Goal: Transaction & Acquisition: Purchase product/service

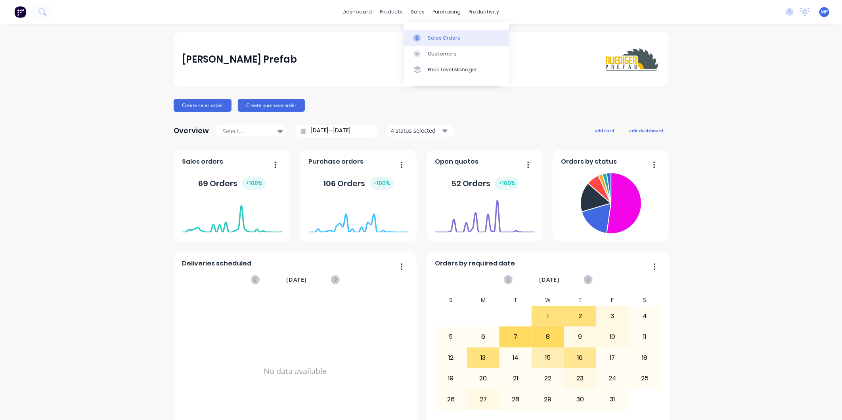
click at [419, 36] on icon at bounding box center [416, 37] width 7 height 7
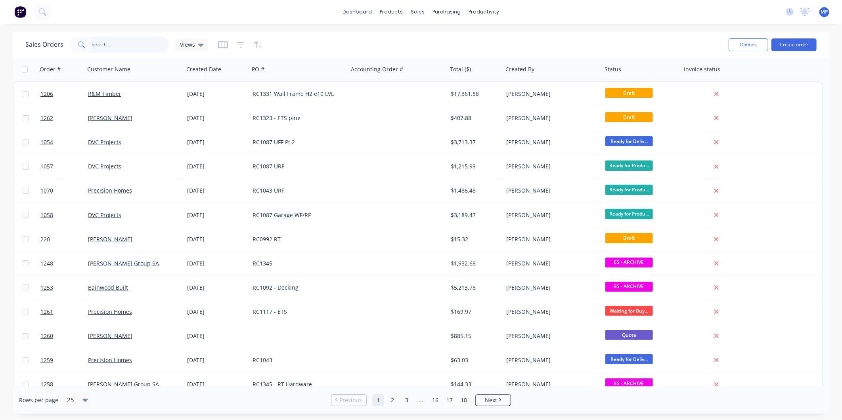
click at [95, 45] on input "text" at bounding box center [130, 45] width 77 height 16
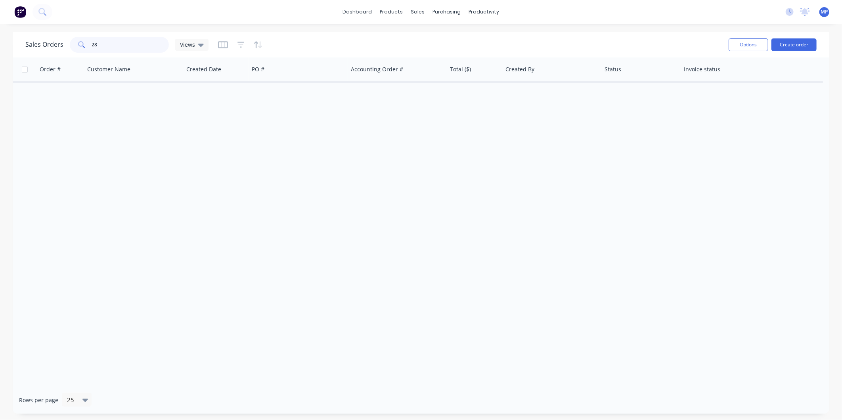
type input "2"
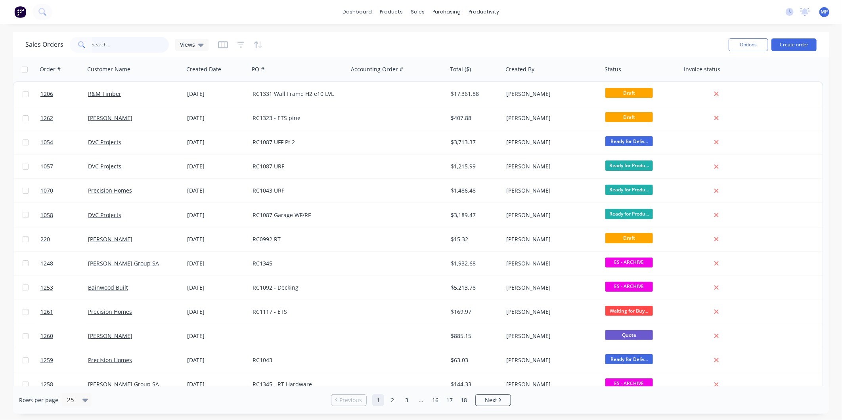
click at [116, 49] on input "text" at bounding box center [130, 45] width 77 height 16
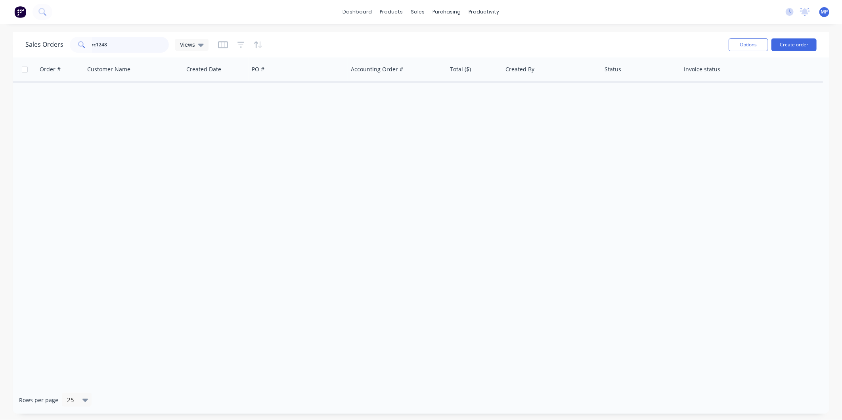
click at [96, 46] on input "rc1248" at bounding box center [130, 45] width 77 height 16
click at [119, 46] on input "rc 1248" at bounding box center [130, 45] width 77 height 16
type input "r"
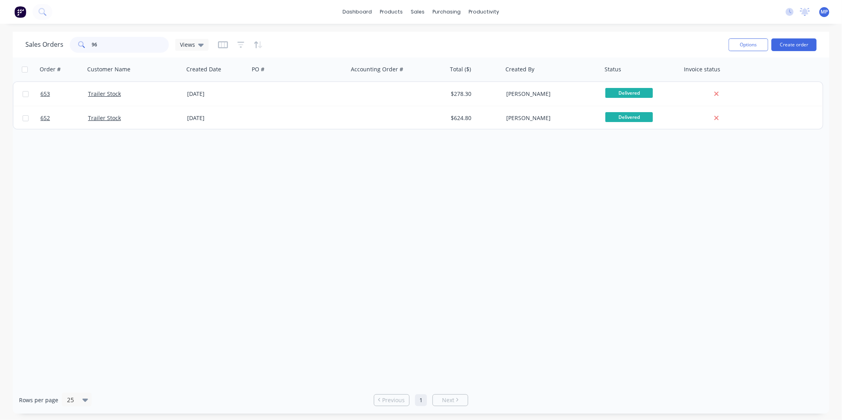
type input "9"
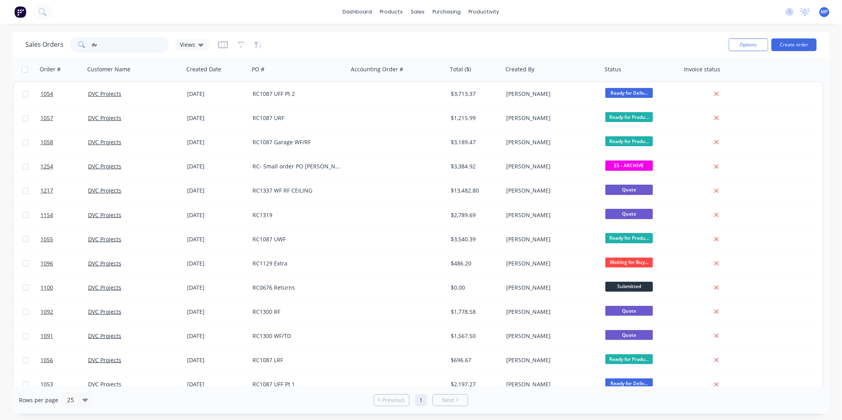
type input "d"
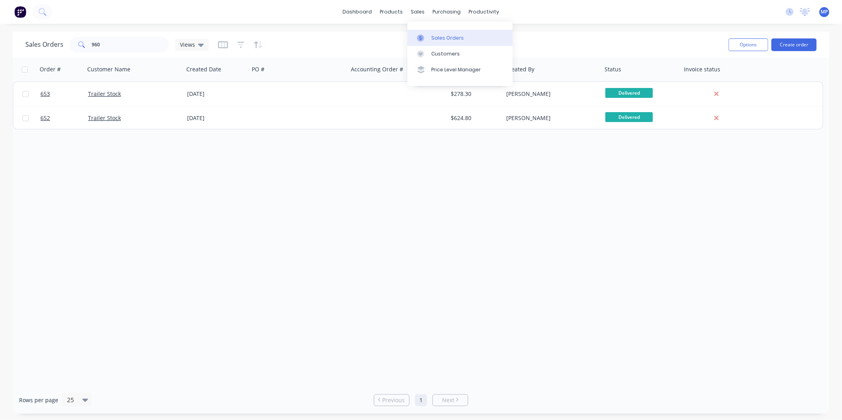
click at [423, 38] on icon at bounding box center [420, 37] width 7 height 7
click at [204, 44] on div "Views" at bounding box center [191, 45] width 33 height 12
click at [254, 42] on icon "button" at bounding box center [256, 44] width 4 height 7
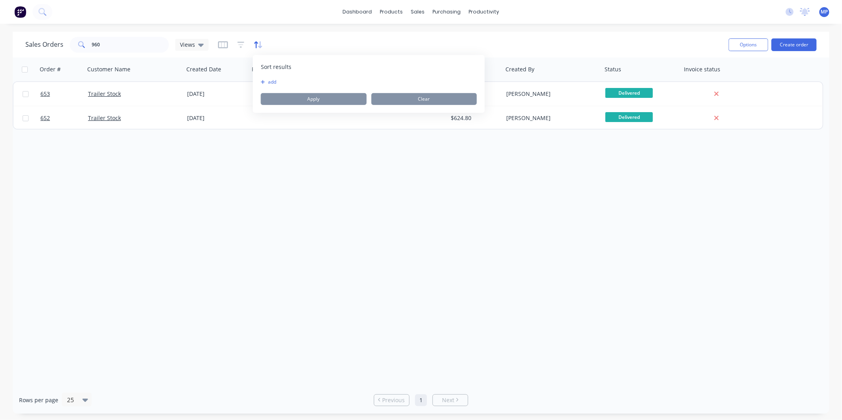
click at [254, 42] on icon "button" at bounding box center [256, 44] width 4 height 7
click at [254, 45] on icon "button" at bounding box center [258, 45] width 9 height 8
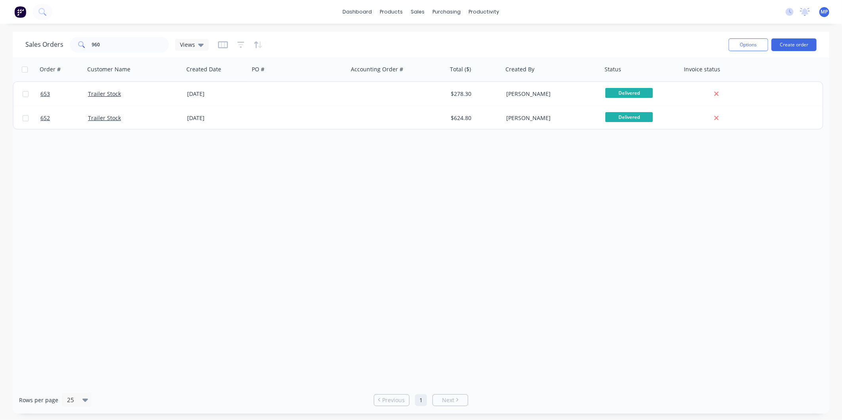
click at [439, 287] on div "Order # Customer Name Created Date PO # Accounting Order # Total ($) Created By…" at bounding box center [421, 221] width 817 height 329
click at [105, 44] on input "960" at bounding box center [130, 45] width 77 height 16
type input "9"
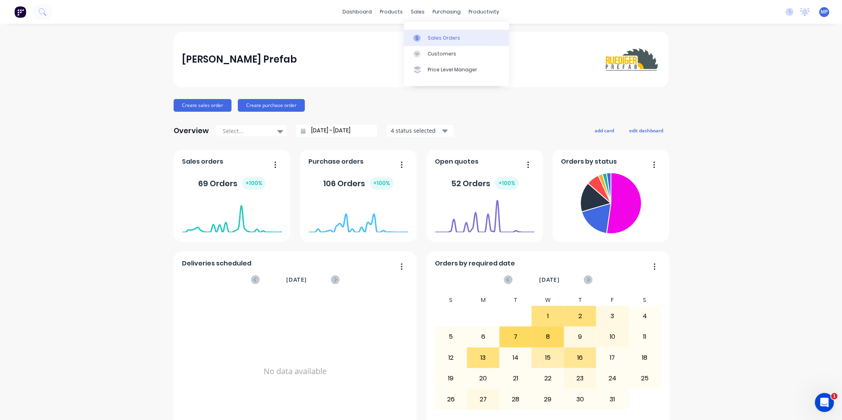
click at [419, 44] on link "Sales Orders" at bounding box center [456, 38] width 105 height 16
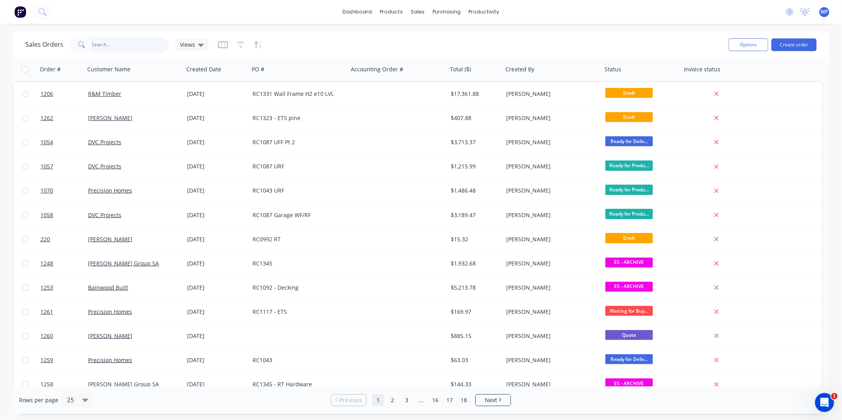
click at [110, 43] on input "text" at bounding box center [130, 45] width 77 height 16
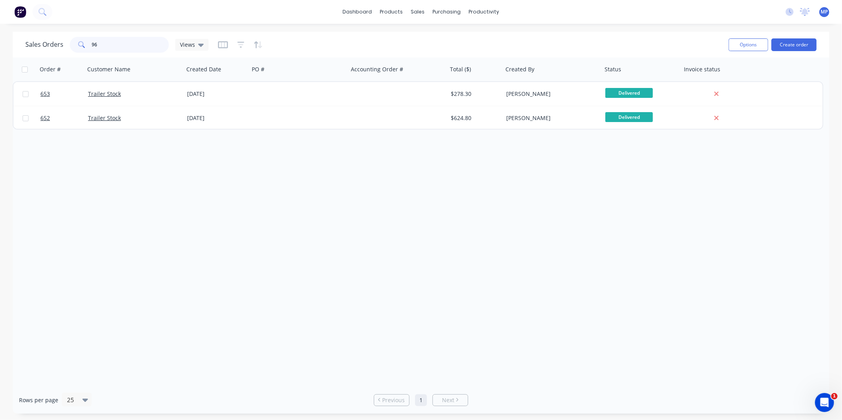
type input "9"
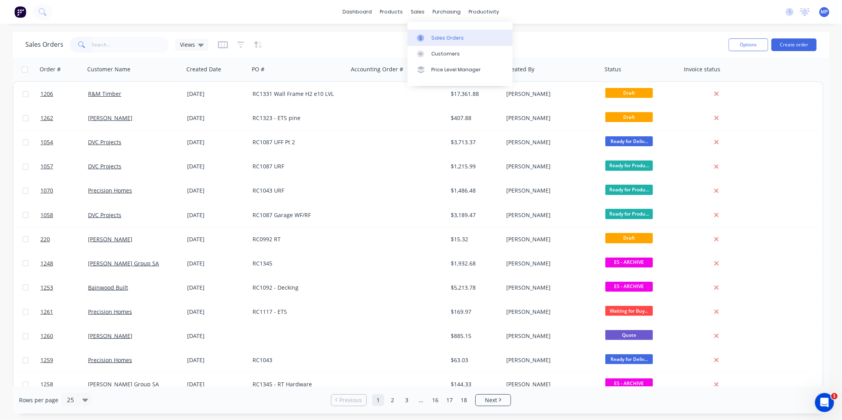
click at [421, 38] on icon at bounding box center [420, 37] width 7 height 7
click at [132, 44] on input "text" at bounding box center [130, 45] width 77 height 16
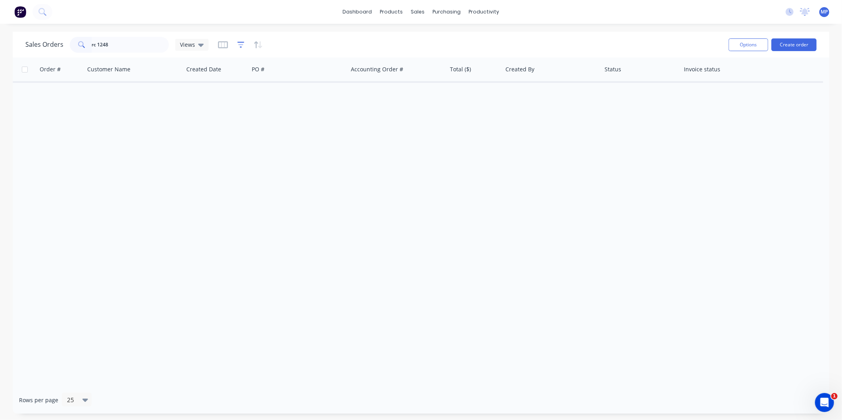
click at [240, 41] on icon "button" at bounding box center [240, 45] width 7 height 8
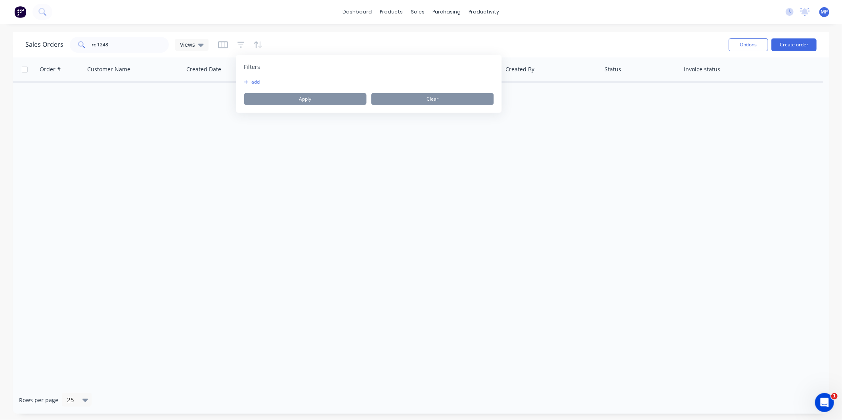
click at [343, 153] on div "Order # Customer Name Created Date PO # Accounting Order # Total ($) Created By…" at bounding box center [421, 221] width 817 height 329
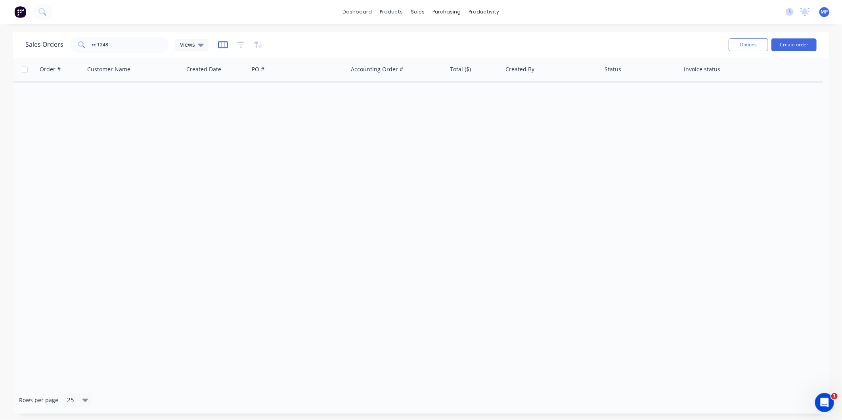
click at [219, 44] on icon "button" at bounding box center [223, 45] width 10 height 8
click at [201, 43] on icon at bounding box center [201, 44] width 6 height 9
click at [185, 161] on div "Order # Customer Name Created Date PO # Accounting Order # Total ($) Created By…" at bounding box center [421, 221] width 817 height 329
click at [42, 44] on h1 "Sales Orders" at bounding box center [44, 45] width 38 height 8
click at [116, 44] on input "rc 1248" at bounding box center [130, 45] width 77 height 16
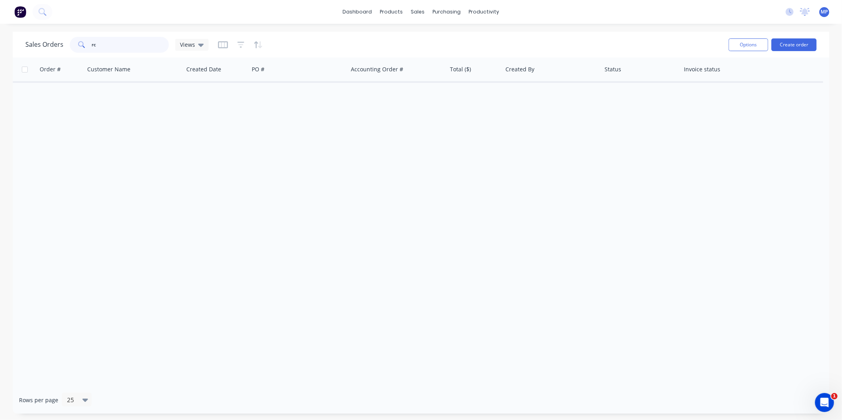
type input "r"
type input "1"
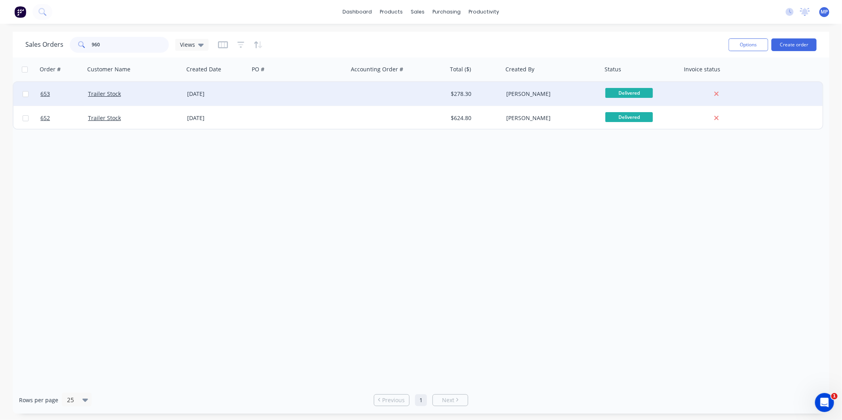
type input "960"
click at [144, 96] on div "Trailer Stock" at bounding box center [132, 94] width 88 height 8
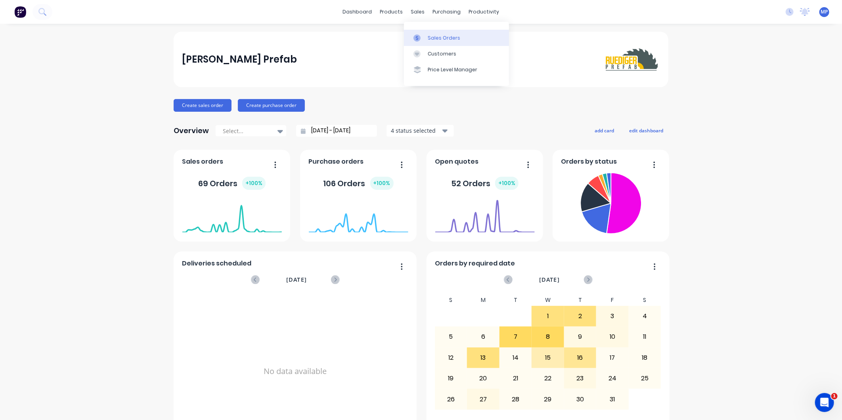
click at [431, 38] on div "Sales Orders" at bounding box center [444, 37] width 33 height 7
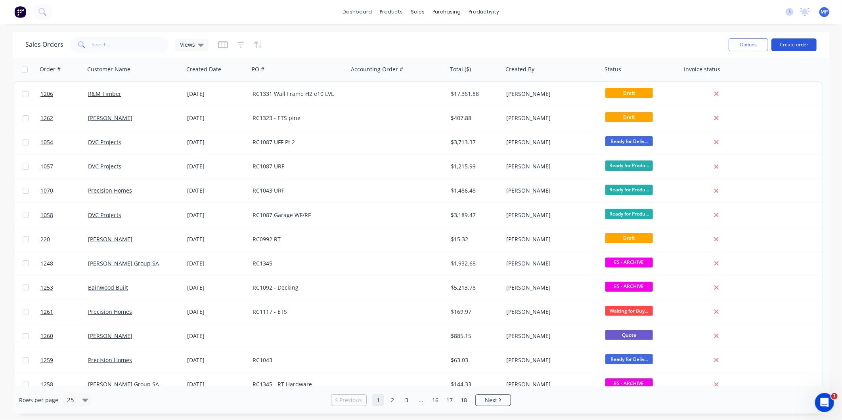
click at [795, 45] on button "Create order" at bounding box center [793, 44] width 45 height 13
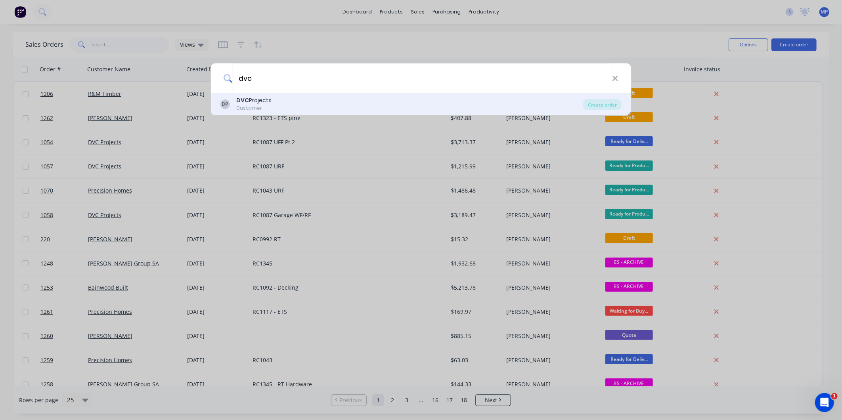
type input "dvc"
click at [295, 100] on div "DP DVC Projects Customer" at bounding box center [401, 103] width 363 height 15
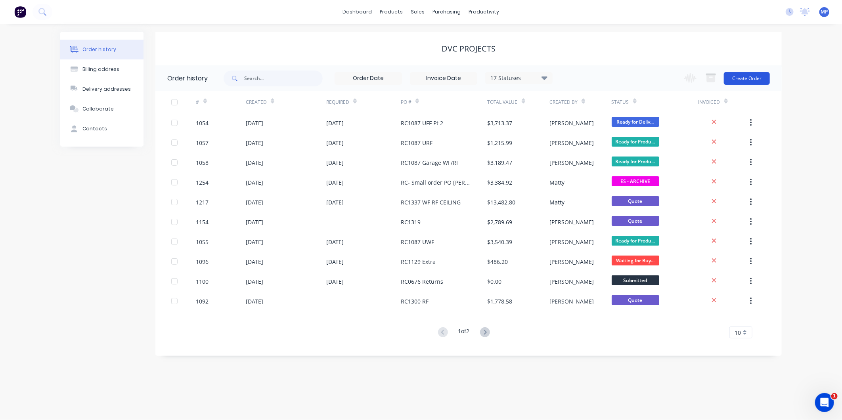
click at [744, 77] on button "Create Order" at bounding box center [747, 78] width 46 height 13
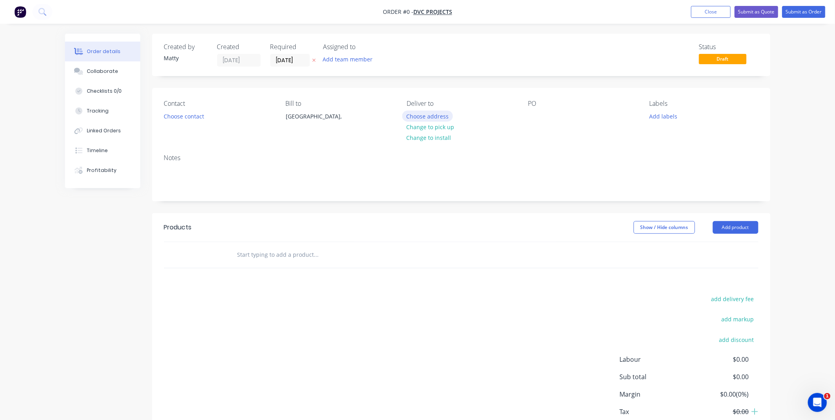
click at [445, 118] on button "Choose address" at bounding box center [427, 116] width 51 height 11
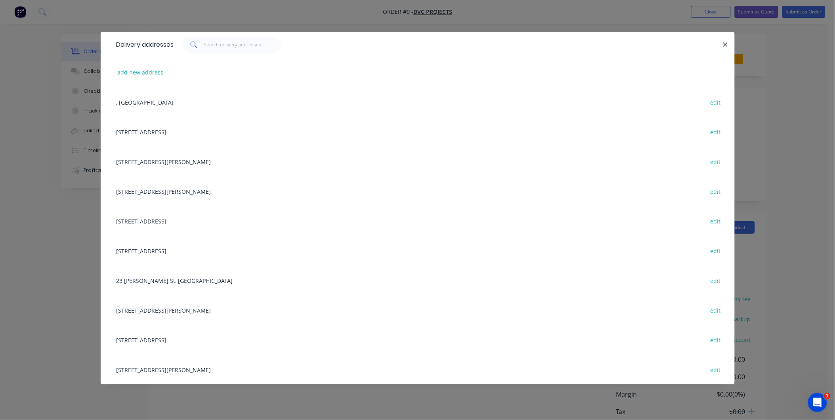
click at [187, 340] on div "28 Gaylard Cres, Redwood Park, South Australia, Australia edit" at bounding box center [418, 340] width 610 height 30
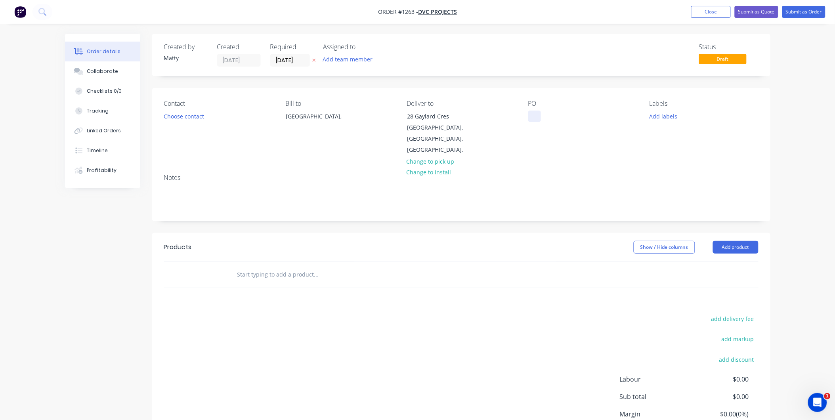
click at [538, 116] on div at bounding box center [534, 116] width 13 height 11
click at [276, 267] on input "text" at bounding box center [316, 275] width 159 height 16
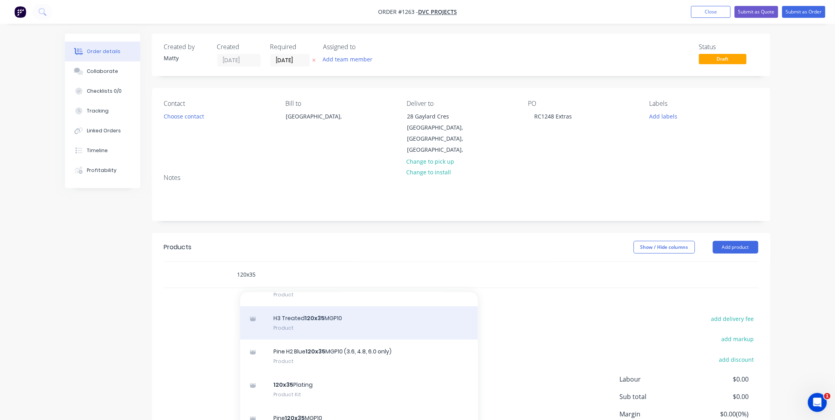
scroll to position [88, 0]
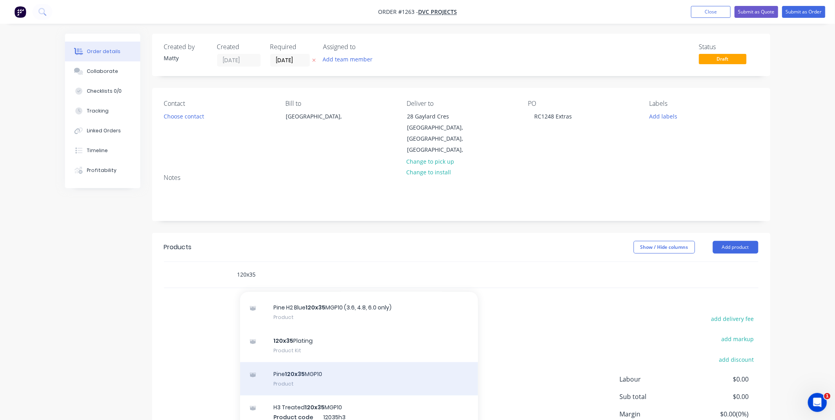
type input "120x35"
click at [343, 363] on div "Pine 120x35 MGP10 Product" at bounding box center [359, 378] width 238 height 33
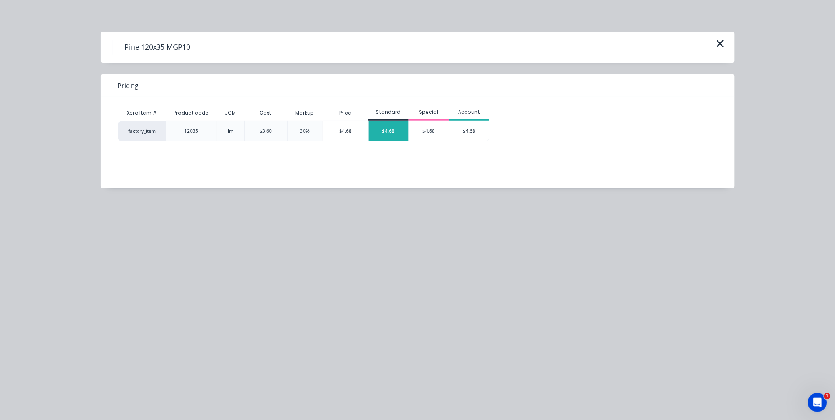
click at [402, 130] on div "$4.68" at bounding box center [389, 131] width 40 height 20
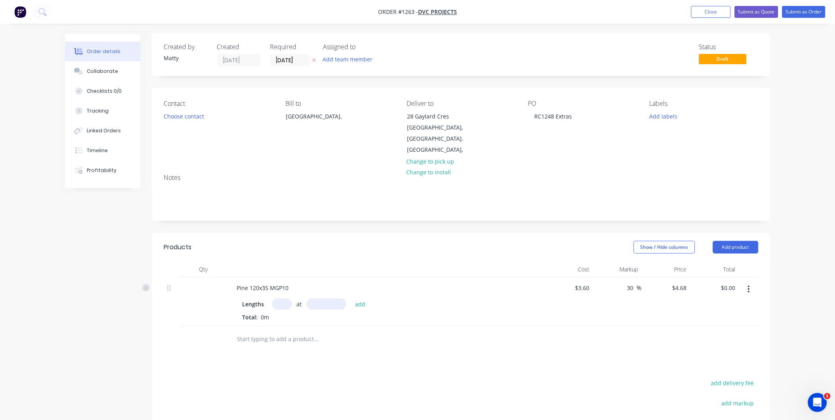
click at [278, 298] on input "text" at bounding box center [282, 303] width 20 height 11
type input "8"
type input "6000"
click at [351, 298] on button "add" at bounding box center [360, 303] width 19 height 11
type input "$224.64"
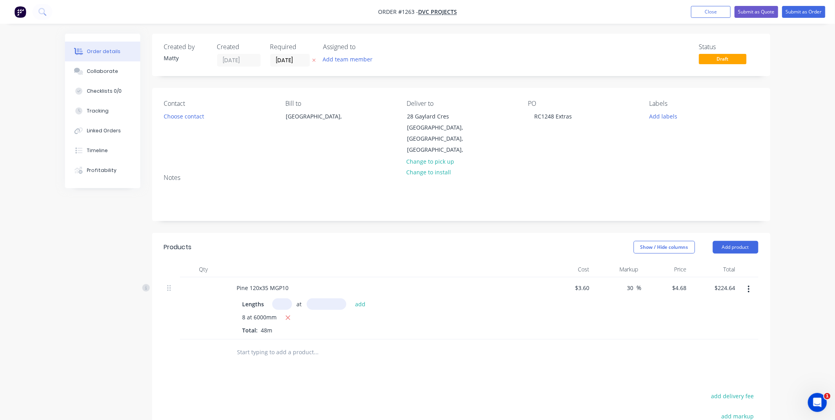
click at [263, 344] on input "text" at bounding box center [316, 352] width 159 height 16
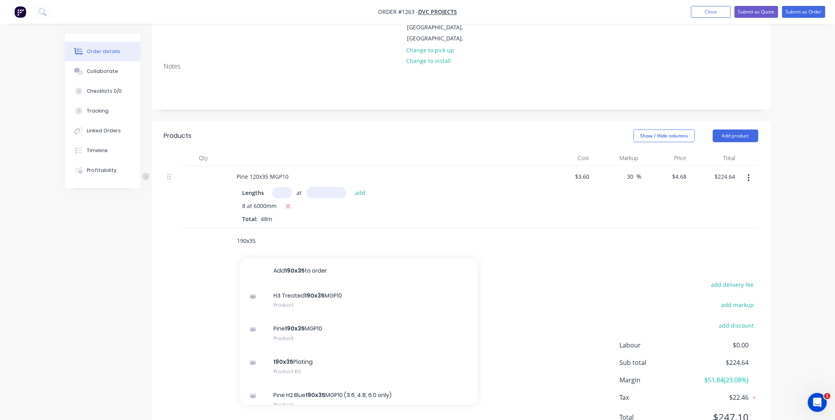
scroll to position [132, 0]
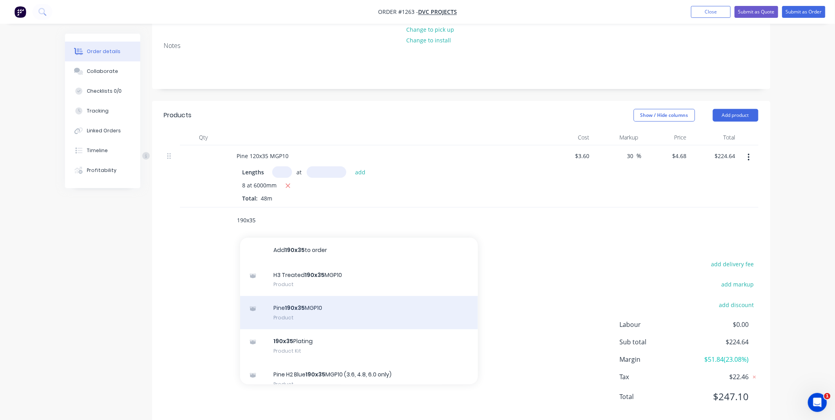
type input "190x35"
click at [300, 305] on div "Pine 190x35 MGP10 Product" at bounding box center [359, 312] width 238 height 33
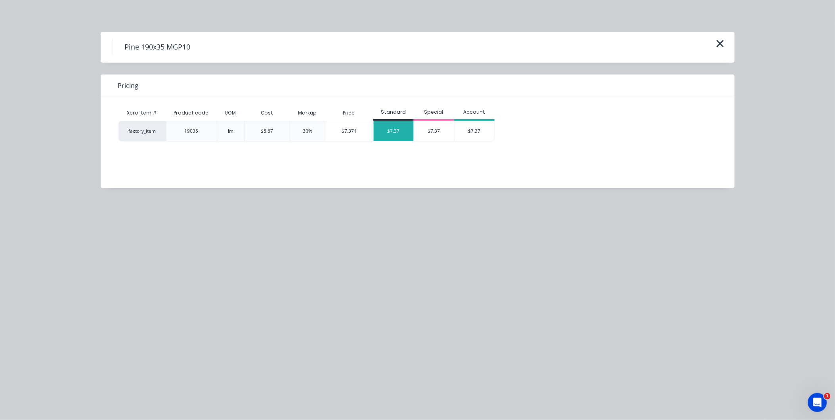
click at [393, 125] on div "$7.37" at bounding box center [394, 131] width 40 height 20
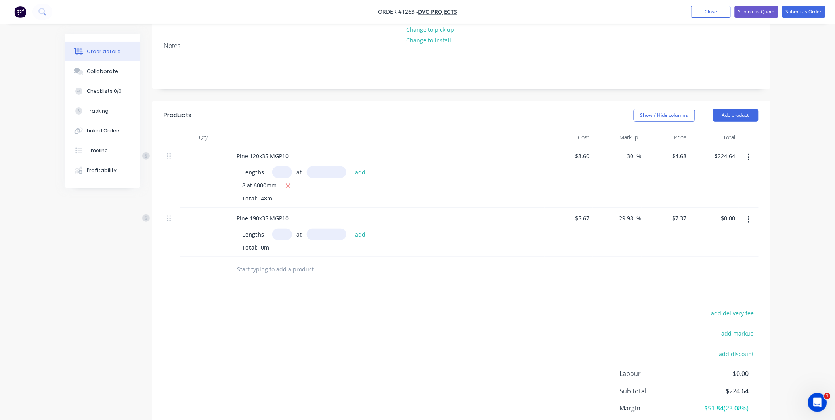
click at [286, 229] on input "text" at bounding box center [282, 234] width 20 height 11
type input "1"
type input "6000"
click at [351, 229] on button "add" at bounding box center [360, 234] width 19 height 11
type input "$44.22"
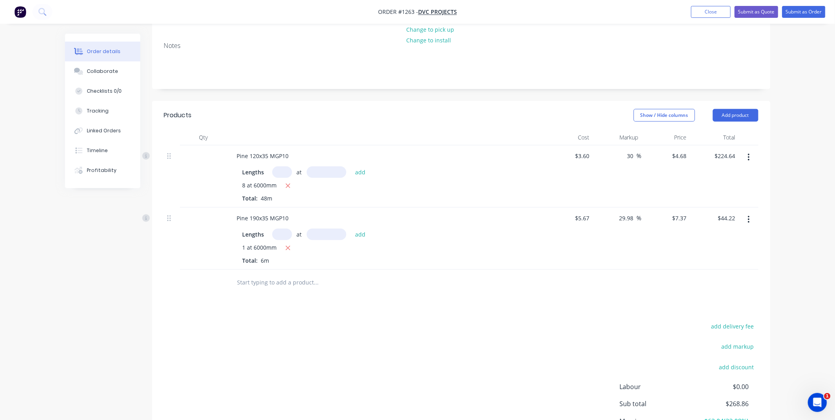
click at [262, 275] on input "text" at bounding box center [316, 283] width 159 height 16
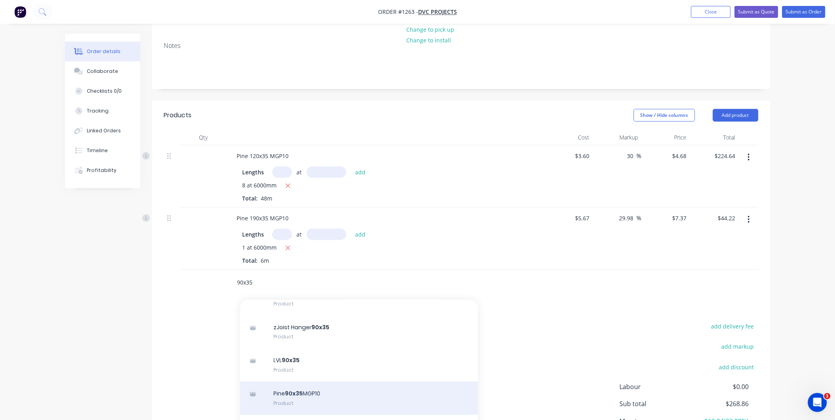
type input "90x35"
click at [329, 385] on div "Pine 90x35 MGP10 Product" at bounding box center [359, 398] width 238 height 33
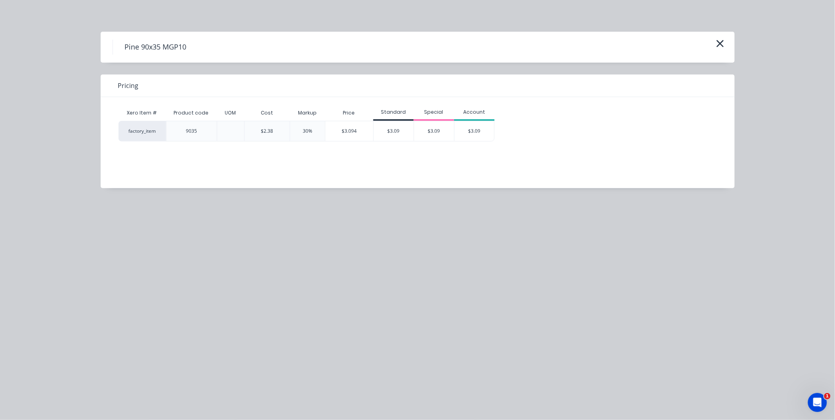
click at [390, 142] on div "Xero Item # Product code UOM Cost Markup Price Standard Special Account factory…" at bounding box center [412, 136] width 622 height 79
click at [394, 135] on div "$3.09" at bounding box center [394, 131] width 40 height 20
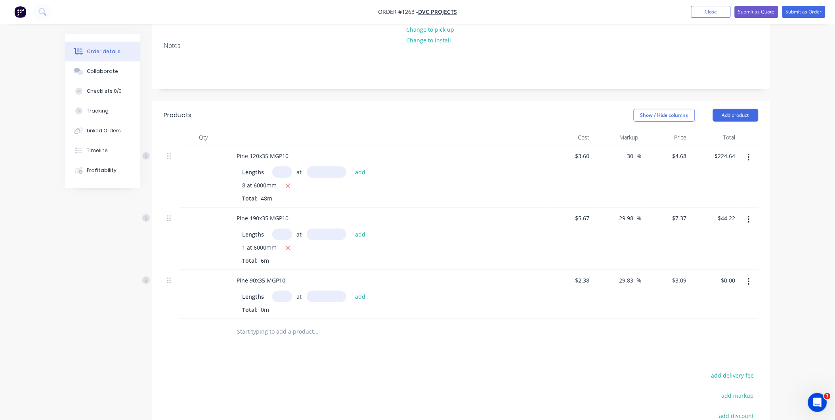
click at [287, 291] on input "text" at bounding box center [282, 296] width 20 height 11
type input "12"
type input "6000"
click at [351, 291] on button "add" at bounding box center [360, 296] width 19 height 11
type input "$222.48"
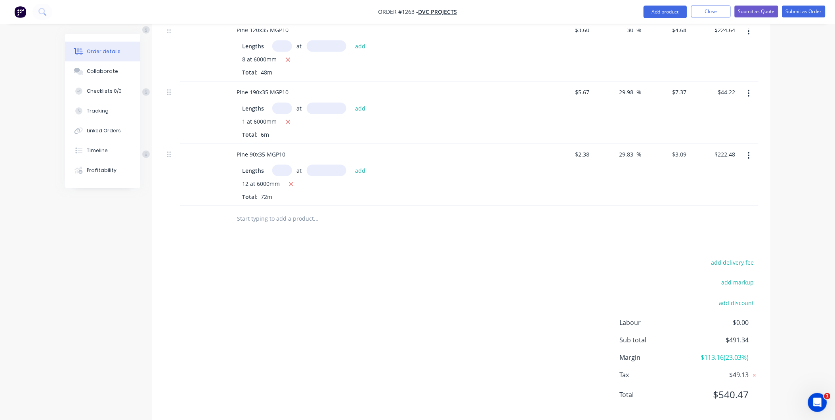
scroll to position [261, 0]
click at [735, 254] on button "add delivery fee" at bounding box center [733, 259] width 51 height 11
type input "200"
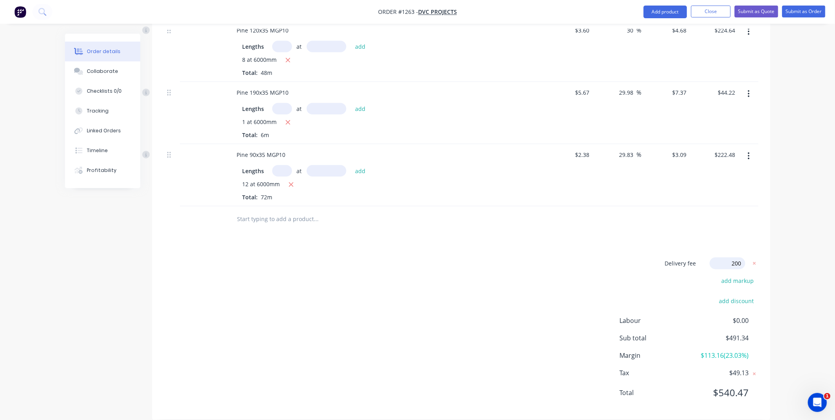
click at [628, 268] on div "Delivery fee Delivery fee Delivery fee name (Optional) 200 200 $0 add markup ad…" at bounding box center [461, 333] width 595 height 151
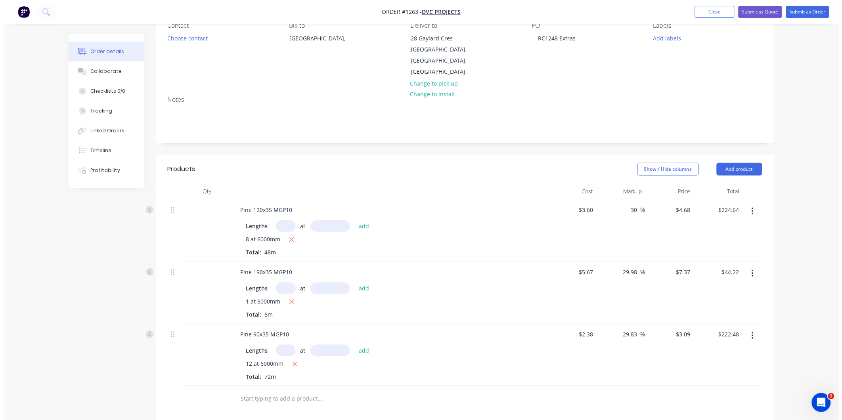
scroll to position [0, 0]
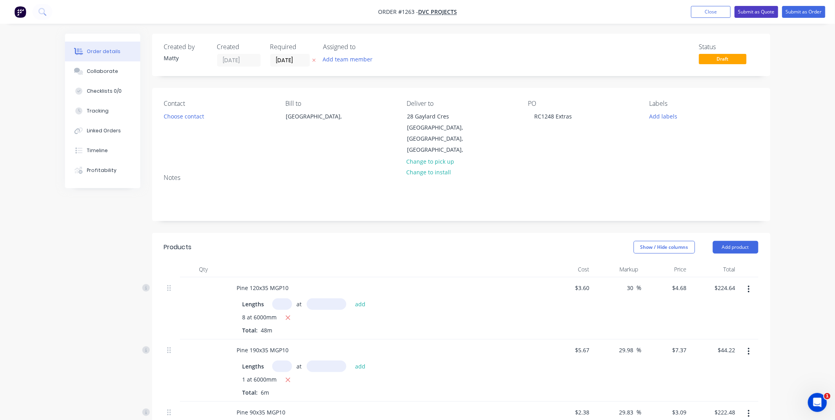
click at [741, 12] on button "Submit as Quote" at bounding box center [757, 12] width 44 height 12
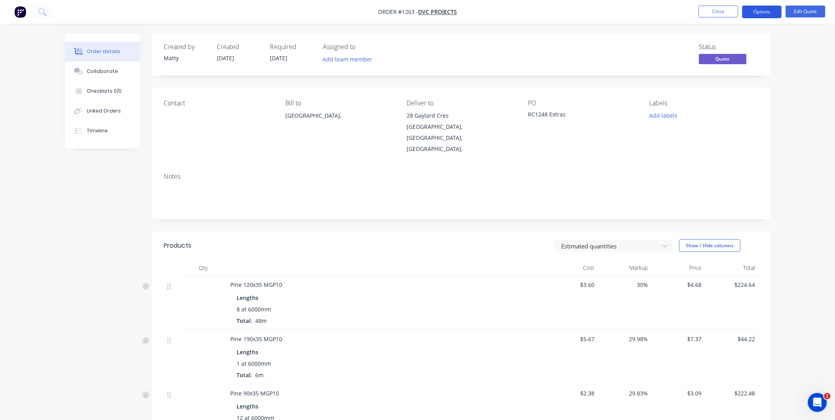
click at [752, 12] on button "Options" at bounding box center [762, 12] width 40 height 13
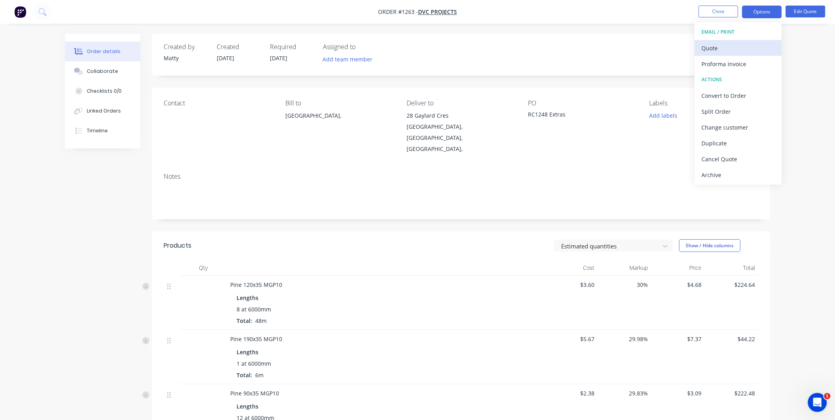
click at [724, 52] on div "Quote" at bounding box center [738, 47] width 73 height 11
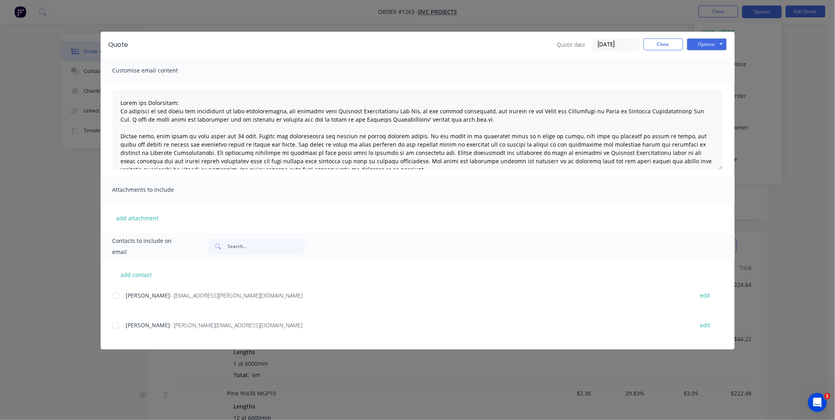
click at [117, 294] on div at bounding box center [116, 296] width 16 height 16
click at [698, 45] on button "Options" at bounding box center [707, 44] width 40 height 12
click at [698, 84] on button "Email" at bounding box center [712, 84] width 51 height 13
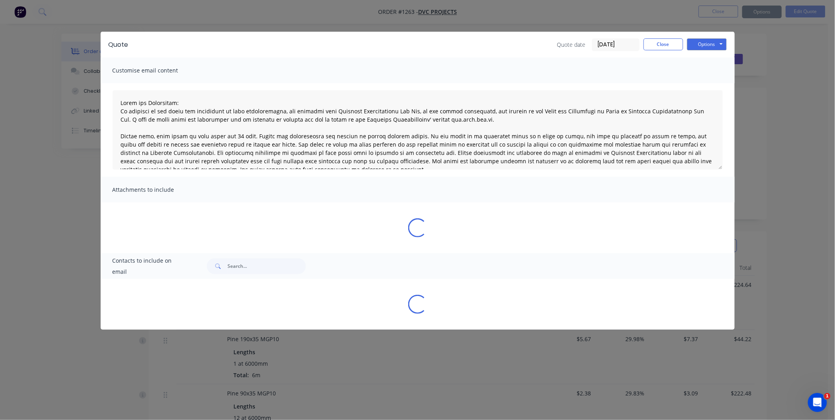
type textarea "Terms and Conditions: In addition to any terms and conditions in this communica…"
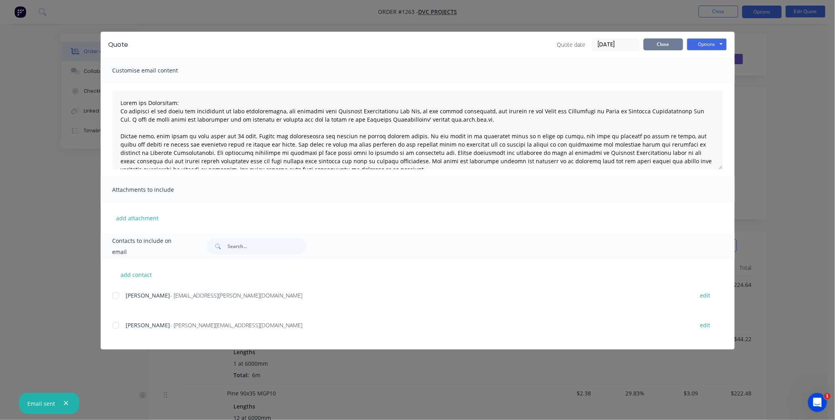
click at [668, 45] on button "Close" at bounding box center [664, 44] width 40 height 12
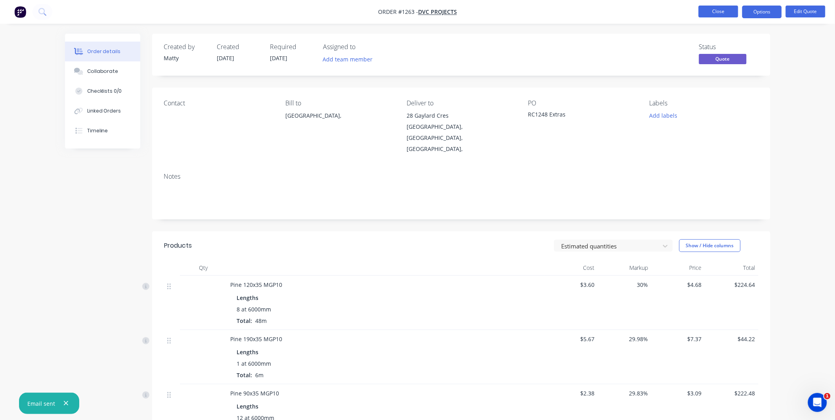
click at [712, 15] on button "Close" at bounding box center [719, 12] width 40 height 12
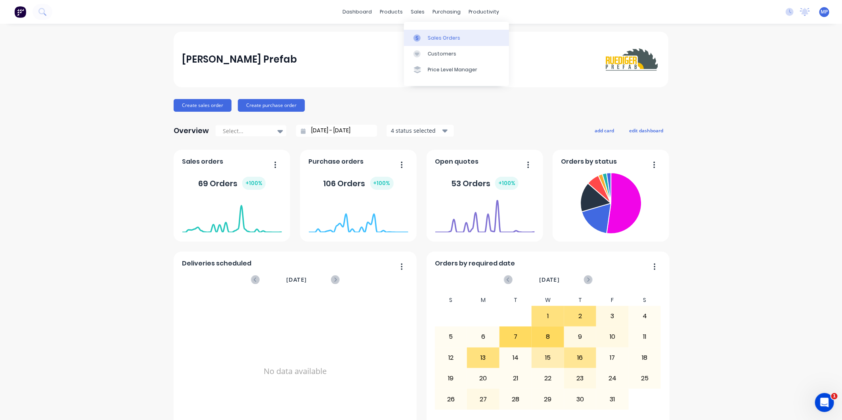
click at [419, 38] on icon at bounding box center [416, 37] width 7 height 7
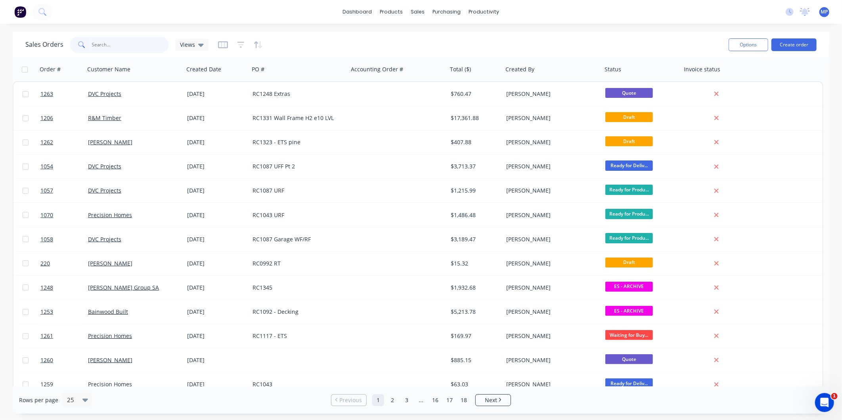
click at [109, 50] on input "text" at bounding box center [130, 45] width 77 height 16
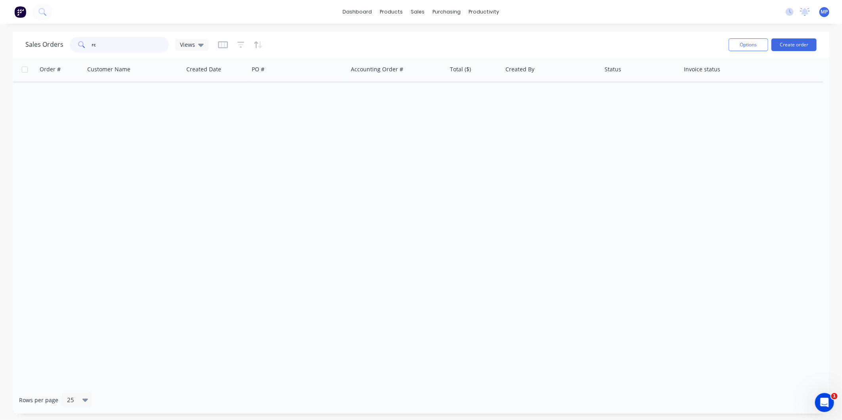
type input "r"
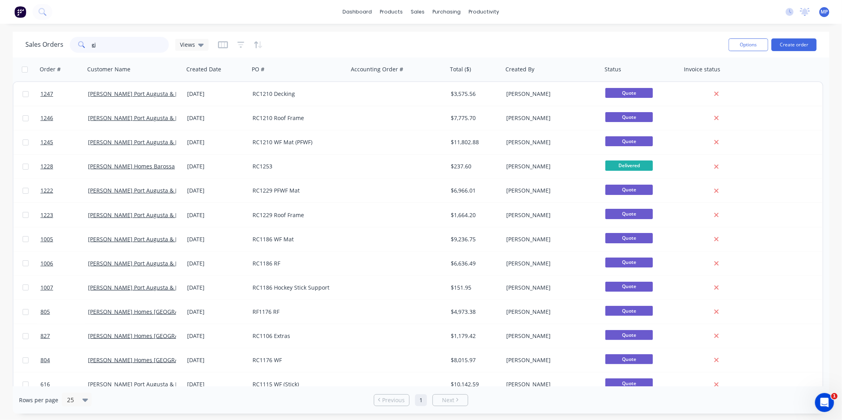
type input "g"
